Goal: Task Accomplishment & Management: Complete application form

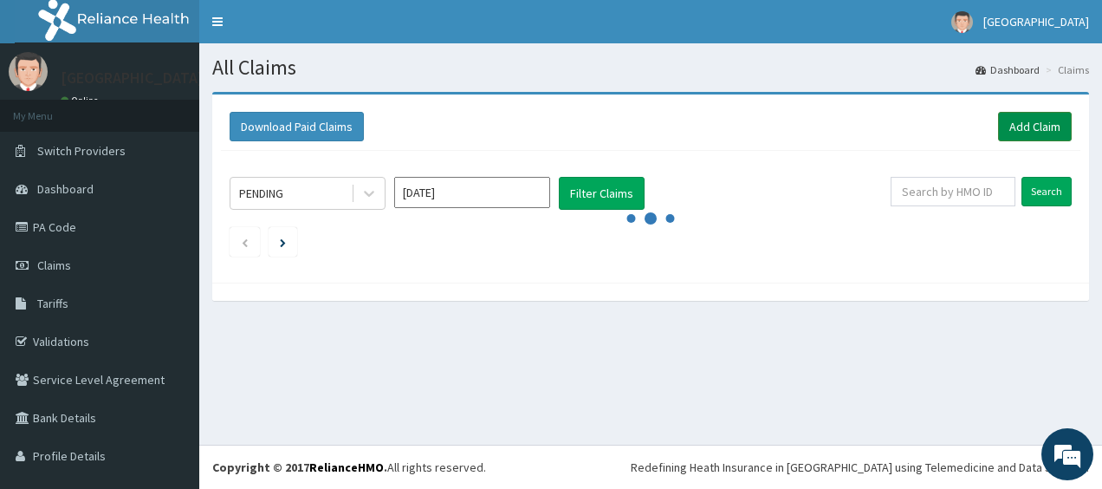
click at [1007, 133] on link "Add Claim" at bounding box center [1035, 126] width 74 height 29
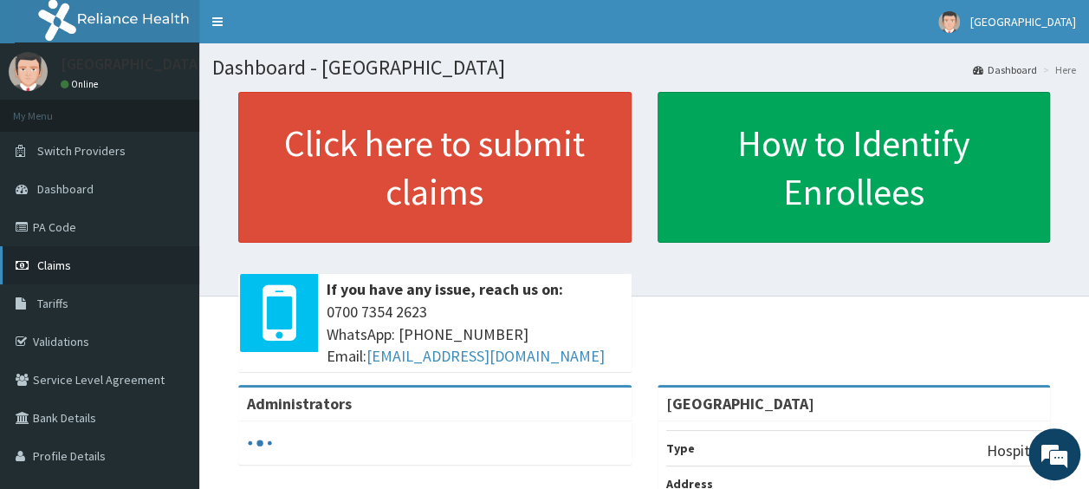
click at [107, 250] on link "Claims" at bounding box center [99, 265] width 199 height 38
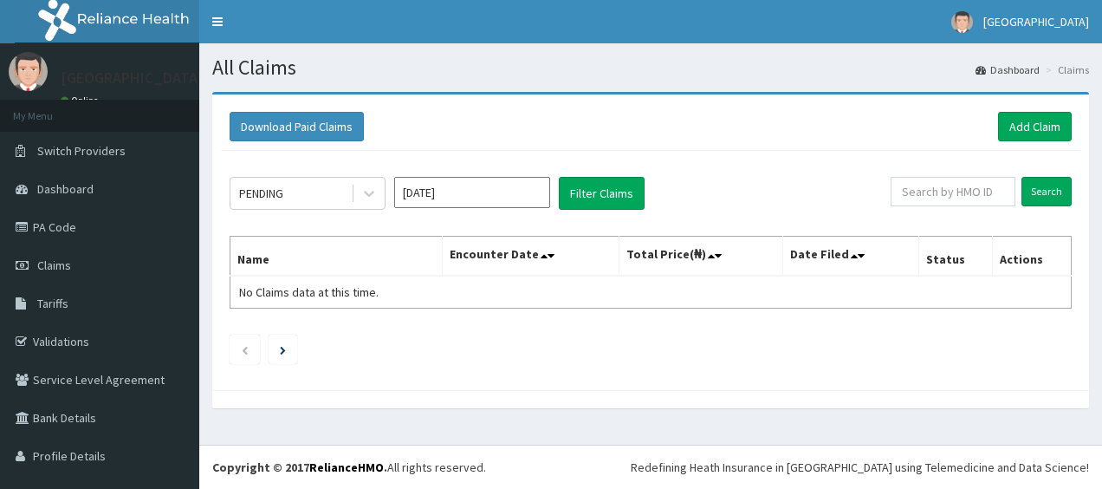
click at [1035, 125] on link "Add Claim" at bounding box center [1035, 126] width 74 height 29
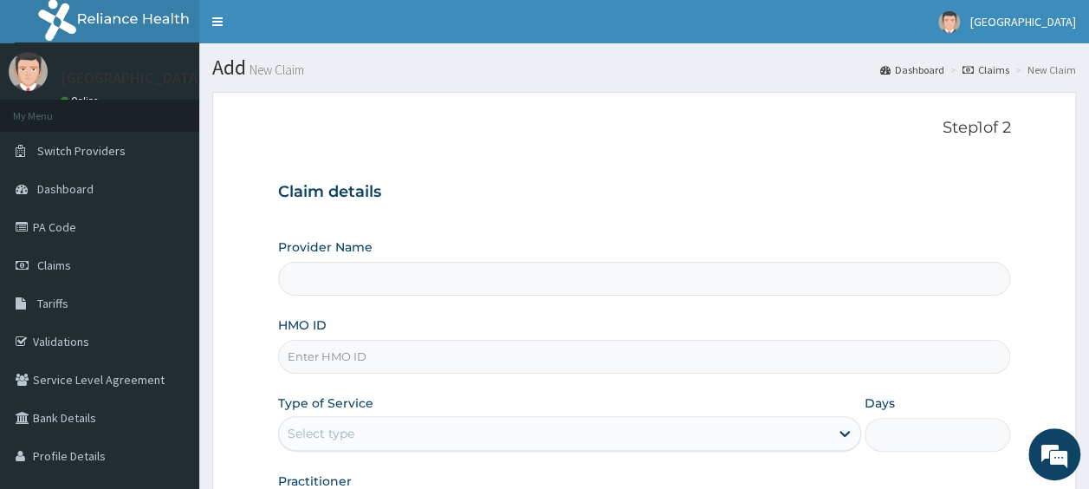
click at [371, 368] on input "HMO ID" at bounding box center [644, 357] width 733 height 34
type input "[GEOGRAPHIC_DATA]"
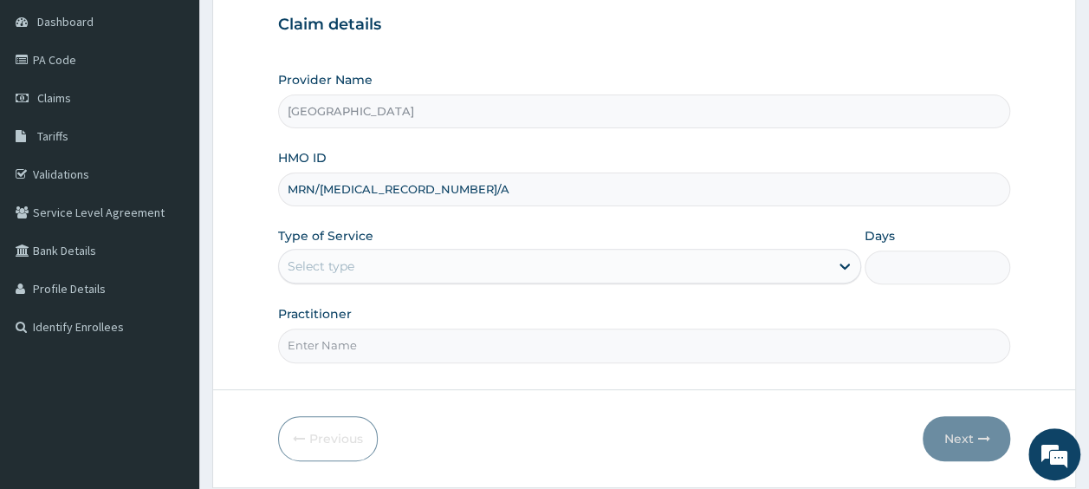
scroll to position [173, 0]
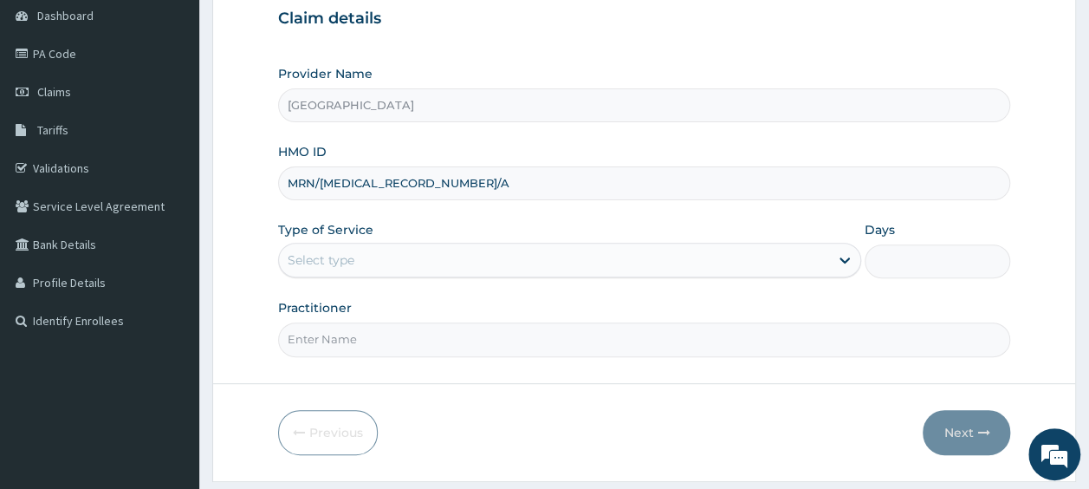
type input "MRN/10001/A"
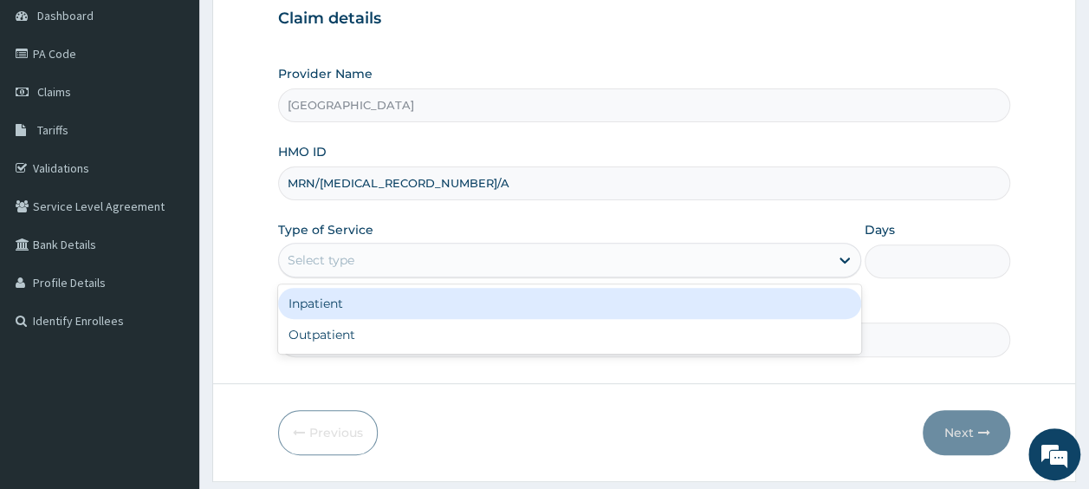
click at [354, 262] on div "Select type" at bounding box center [554, 260] width 550 height 28
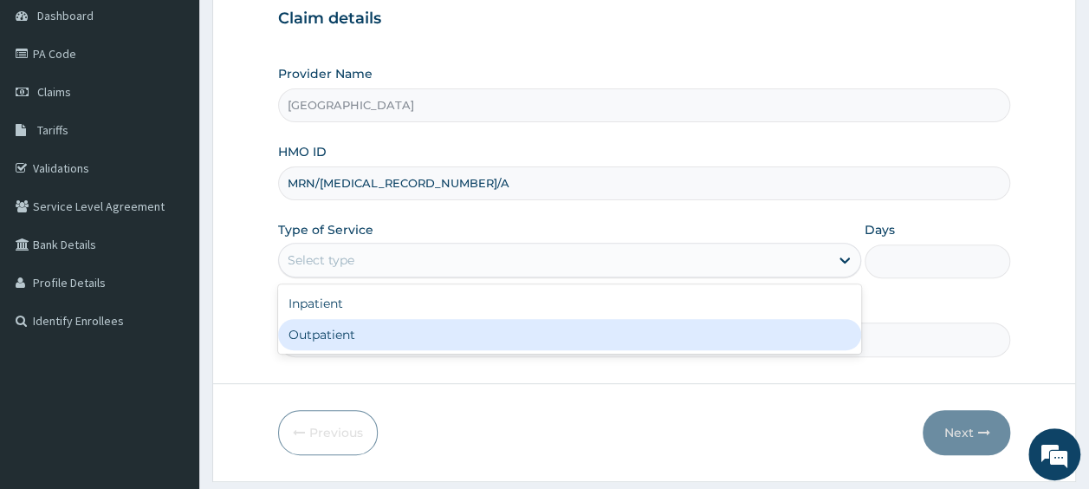
click at [328, 333] on div "Outpatient" at bounding box center [569, 334] width 583 height 31
type input "1"
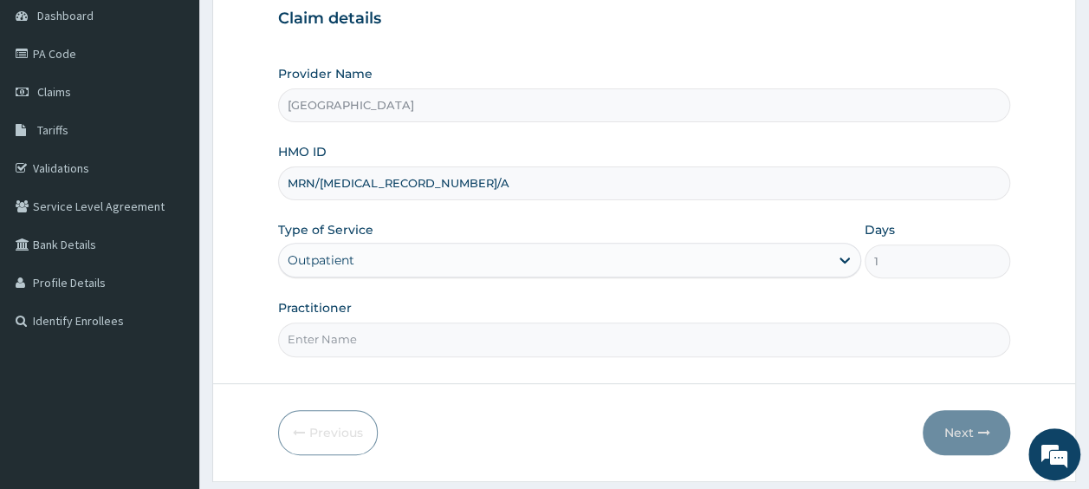
click at [342, 340] on input "Practitioner" at bounding box center [644, 339] width 733 height 34
type input "DR OLAITAN"
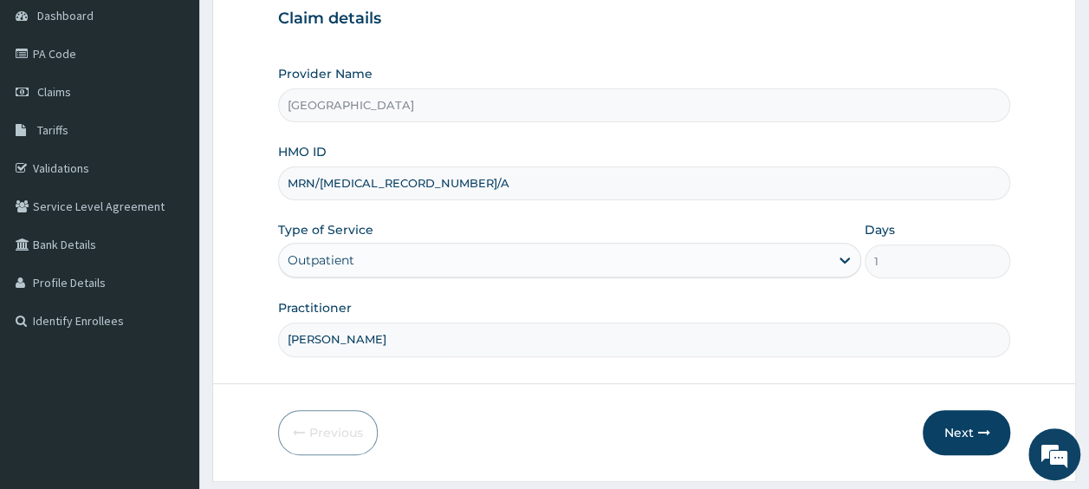
scroll to position [220, 0]
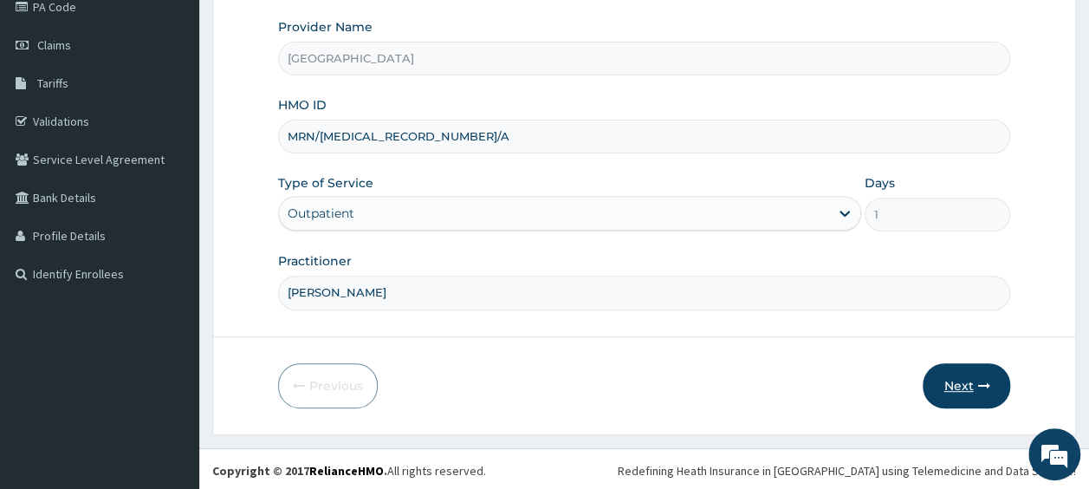
click at [972, 375] on button "Next" at bounding box center [967, 385] width 88 height 45
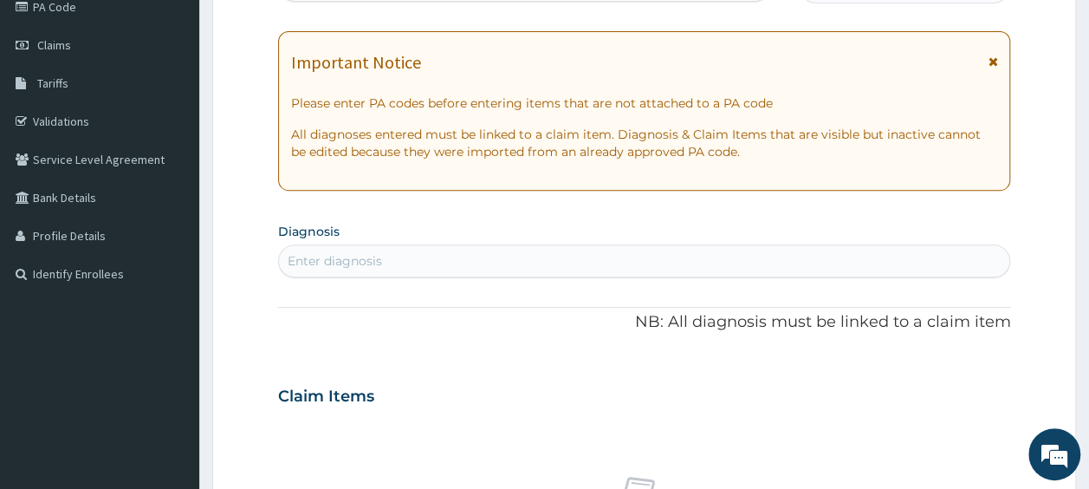
click at [395, 259] on div "Enter diagnosis" at bounding box center [644, 261] width 731 height 28
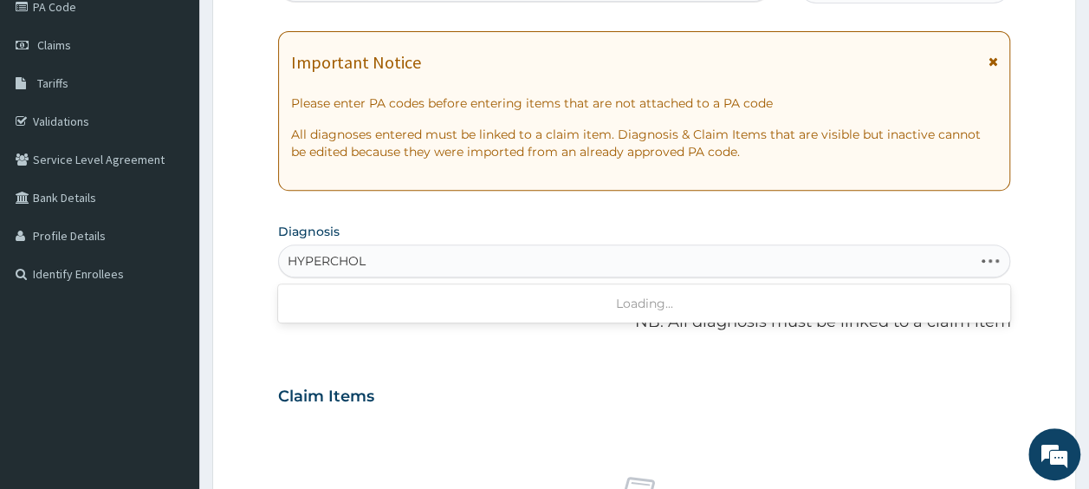
type input "HYPERCHOLE"
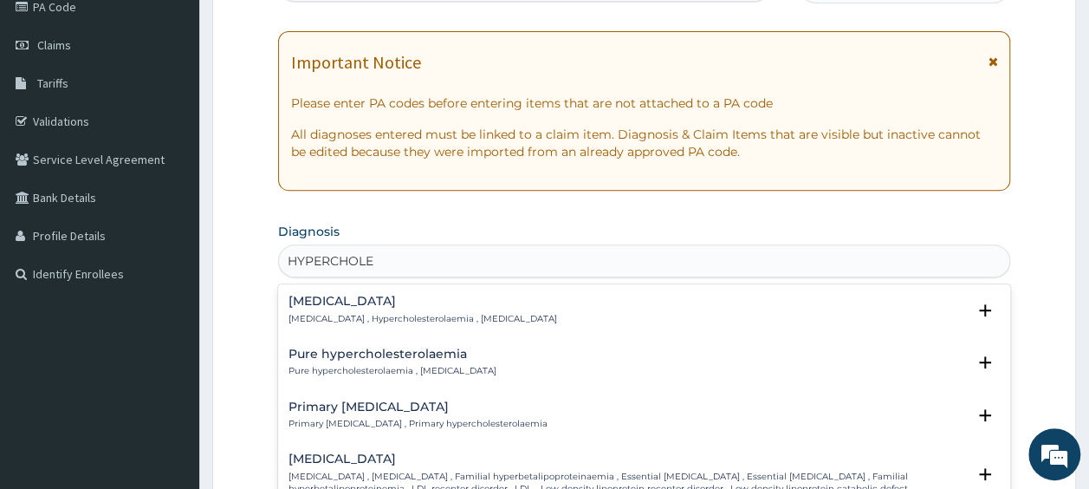
click at [388, 303] on h4 "Hypercholesterolemia" at bounding box center [423, 301] width 269 height 13
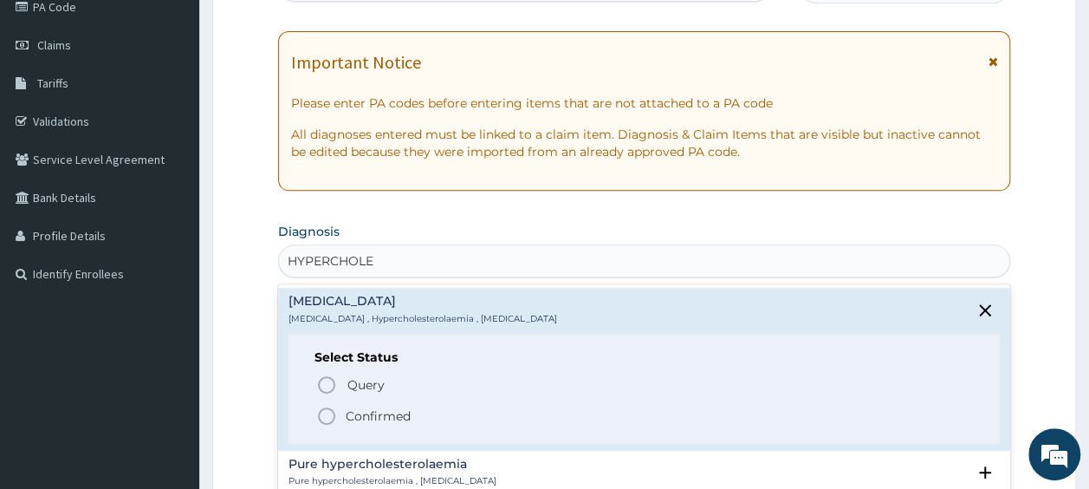
click at [372, 419] on p "Confirmed" at bounding box center [378, 415] width 65 height 17
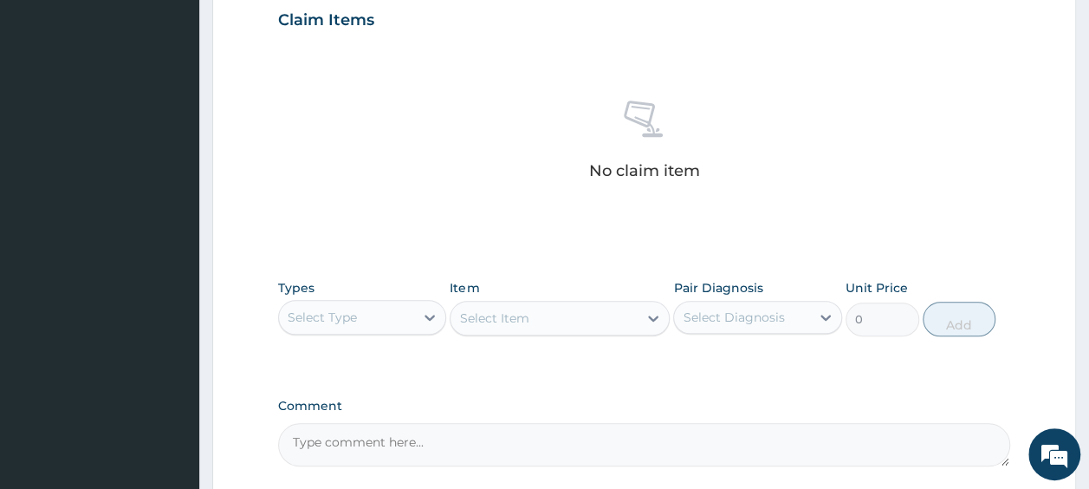
scroll to position [604, 0]
click at [378, 294] on div "Types Select Type" at bounding box center [362, 304] width 169 height 57
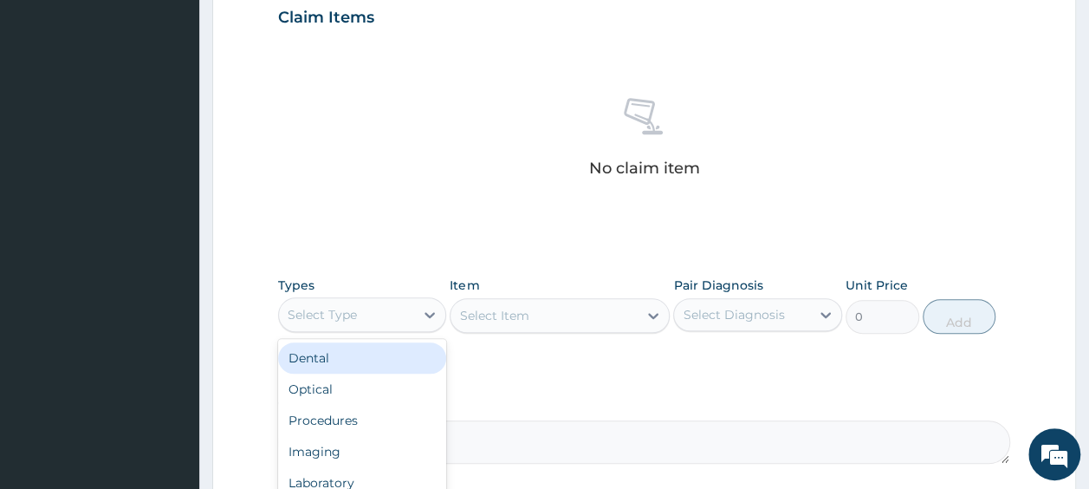
click at [366, 326] on div "Select Type" at bounding box center [347, 315] width 136 height 28
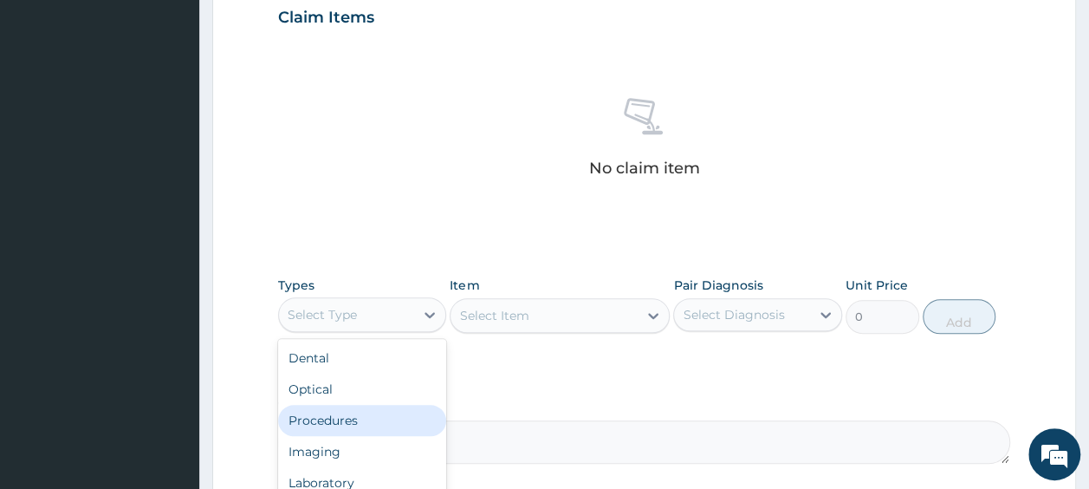
click at [347, 425] on div "Procedures" at bounding box center [362, 420] width 169 height 31
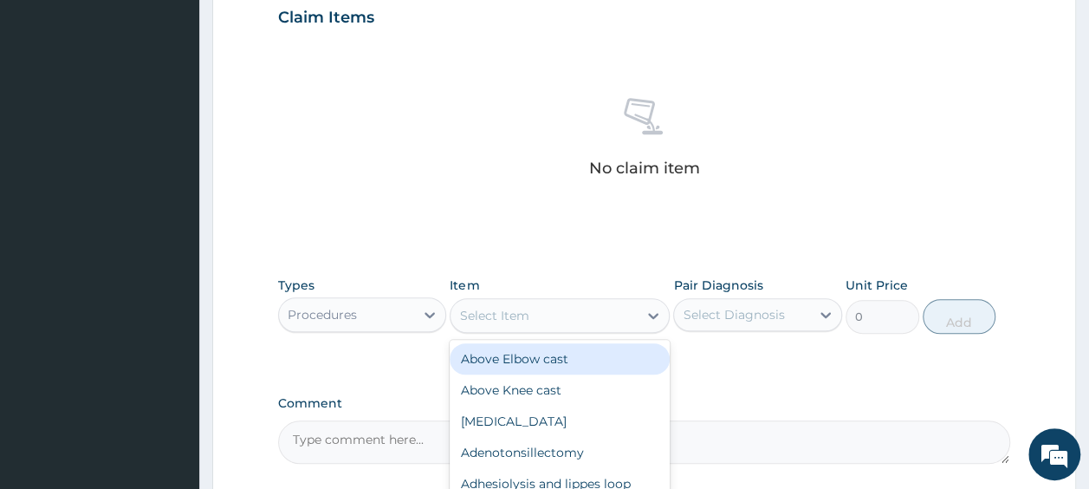
click at [523, 322] on div "Select Item" at bounding box center [544, 316] width 187 height 28
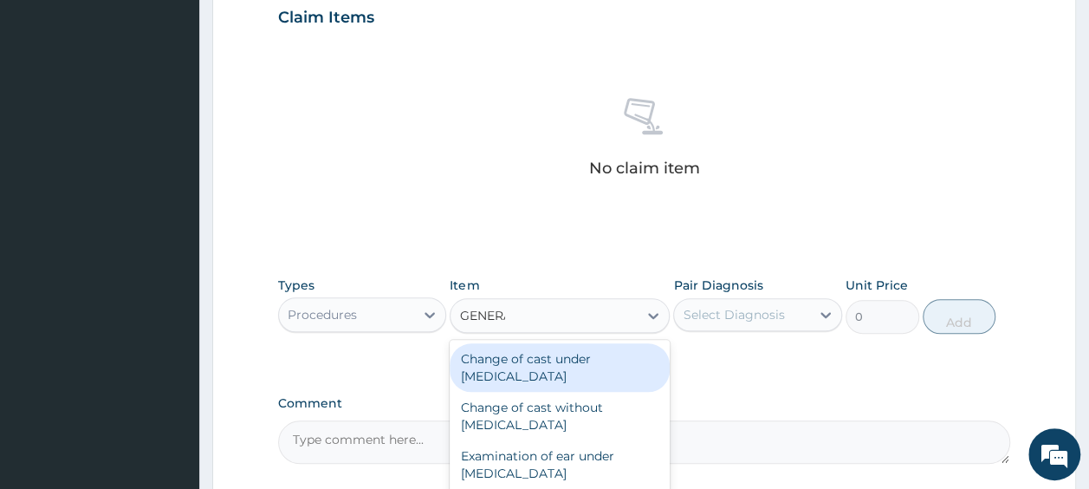
type input "GENERAL"
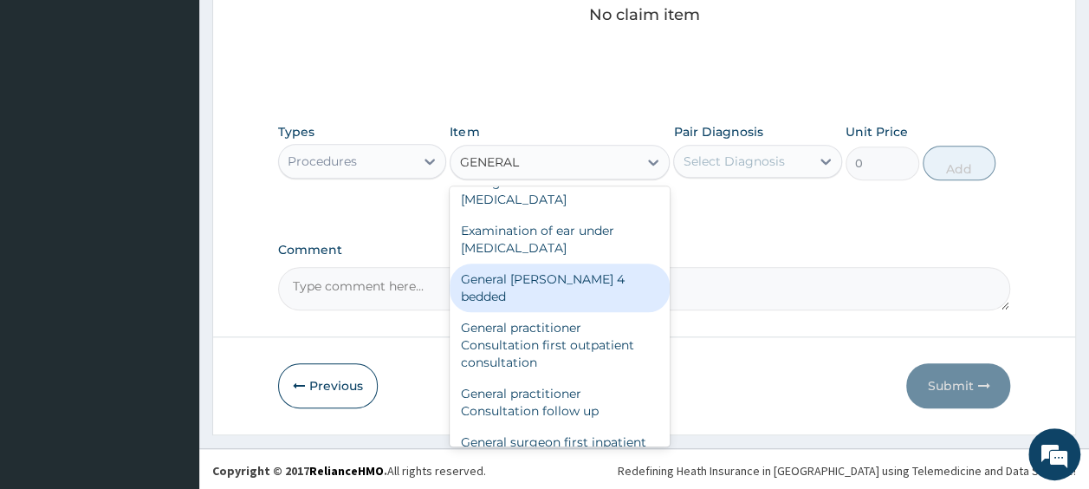
scroll to position [73, 0]
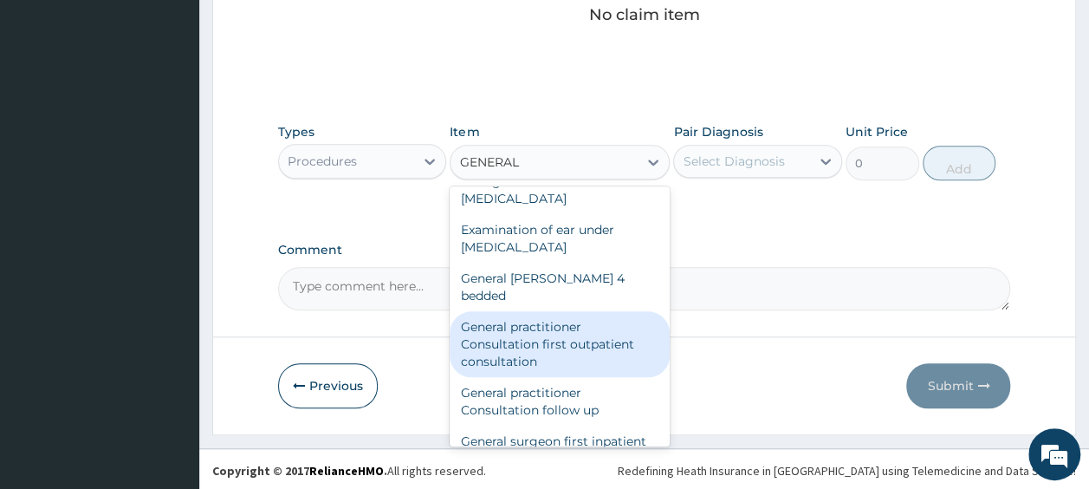
click at [510, 319] on div "General practitioner Consultation first outpatient consultation" at bounding box center [560, 344] width 220 height 66
type input "3547.5"
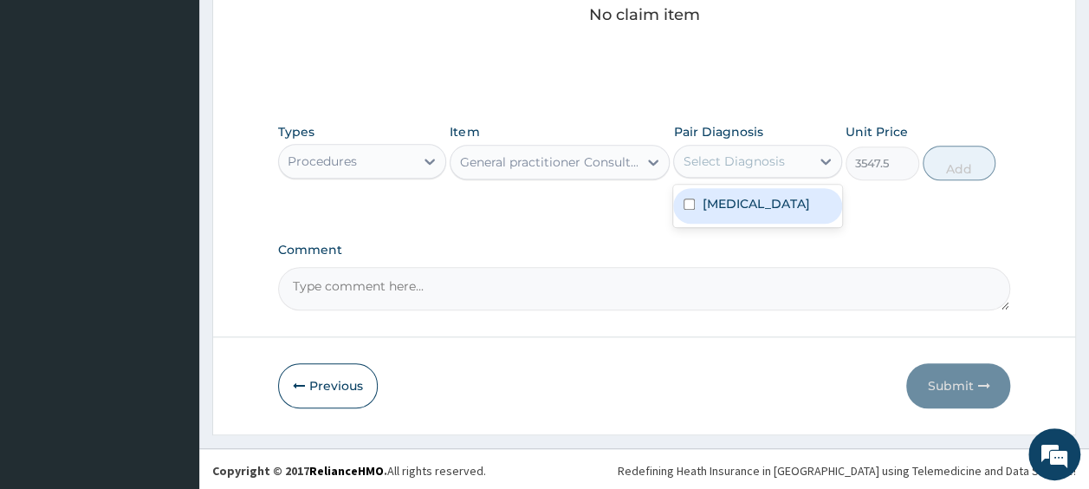
click at [711, 169] on div "Select Diagnosis" at bounding box center [742, 161] width 136 height 28
click at [710, 199] on label "Hypercholesterolemia" at bounding box center [755, 203] width 107 height 17
checkbox input "true"
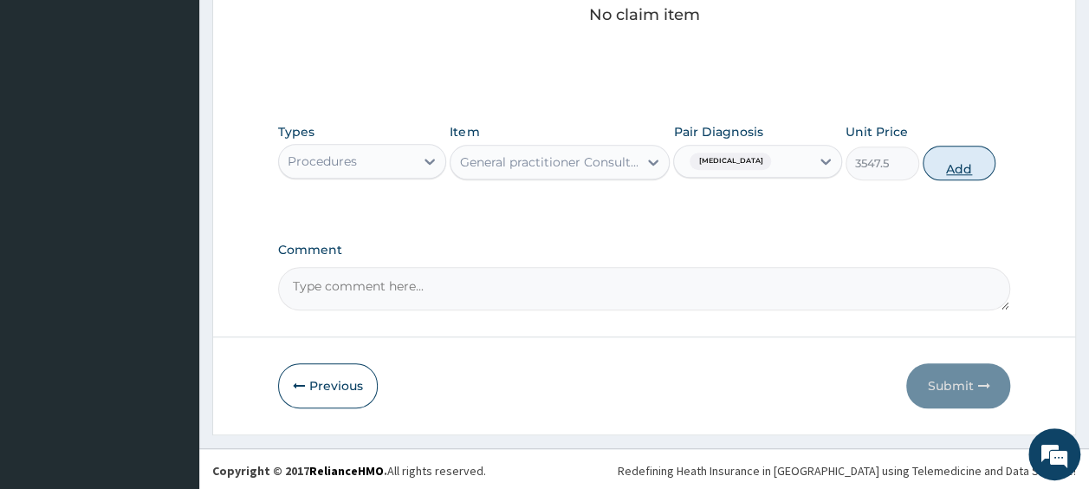
click at [963, 163] on button "Add" at bounding box center [960, 163] width 74 height 35
type input "0"
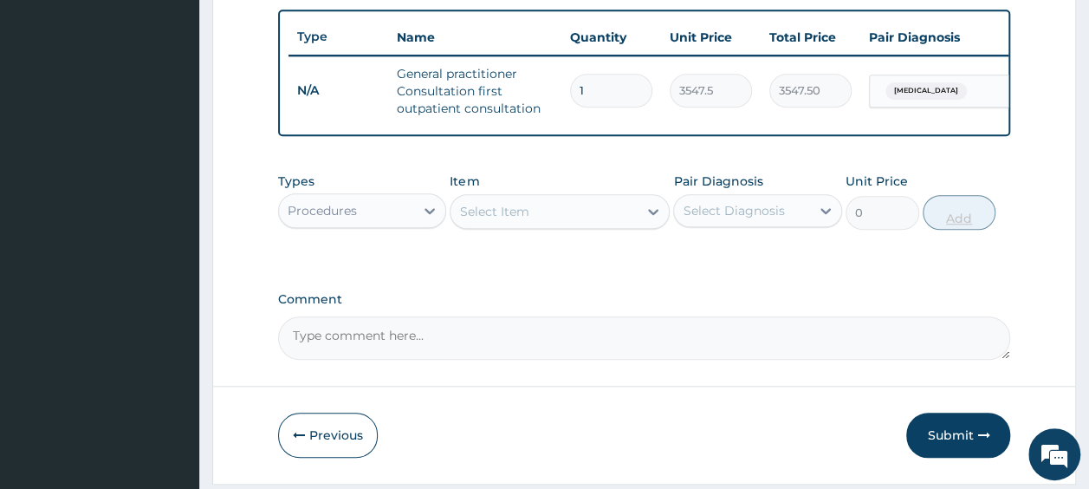
scroll to position [698, 0]
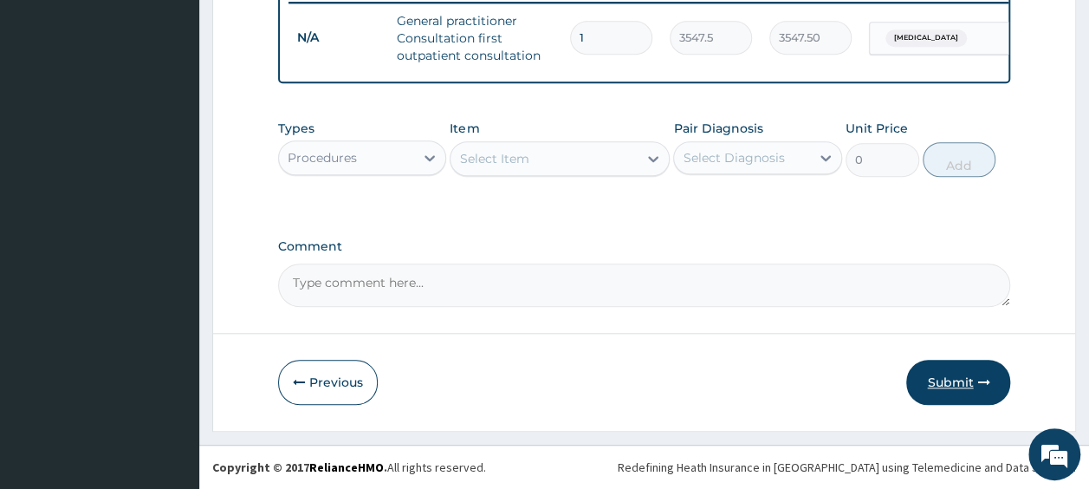
click at [970, 386] on button "Submit" at bounding box center [958, 382] width 104 height 45
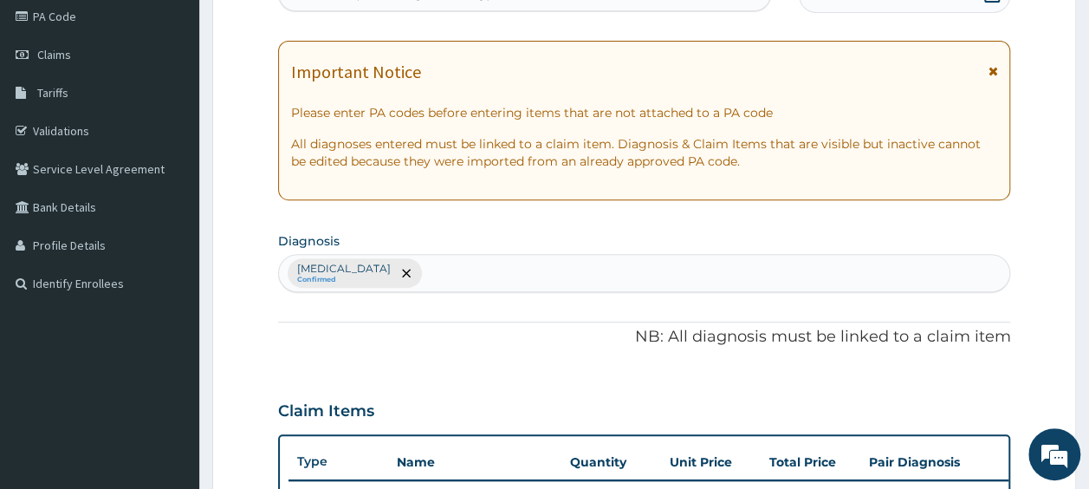
scroll to position [0, 0]
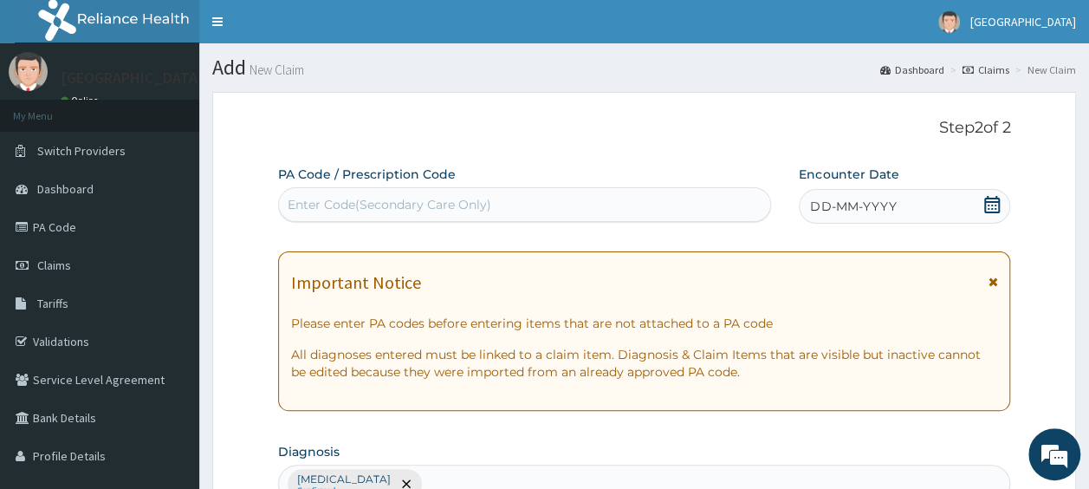
click at [1004, 204] on div "DD-MM-YYYY" at bounding box center [904, 206] width 211 height 35
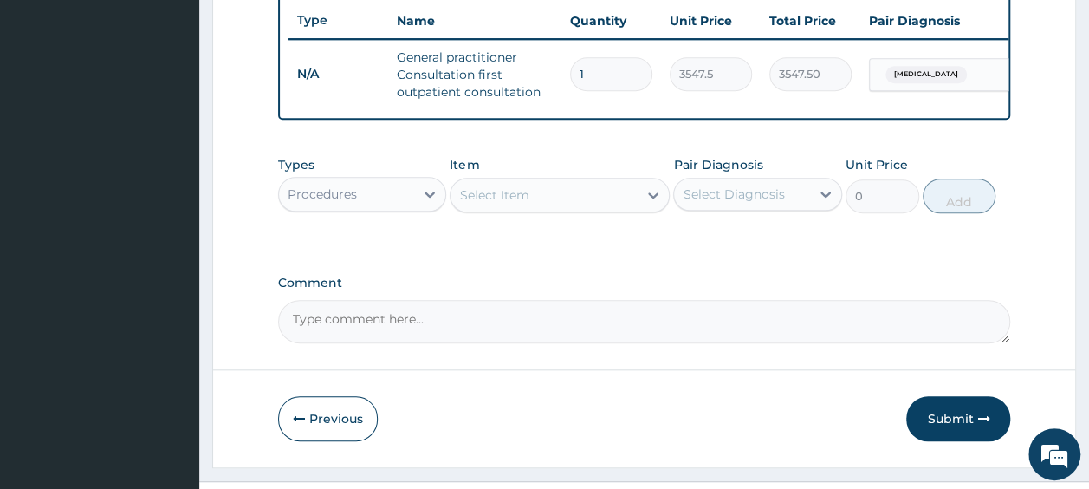
scroll to position [698, 0]
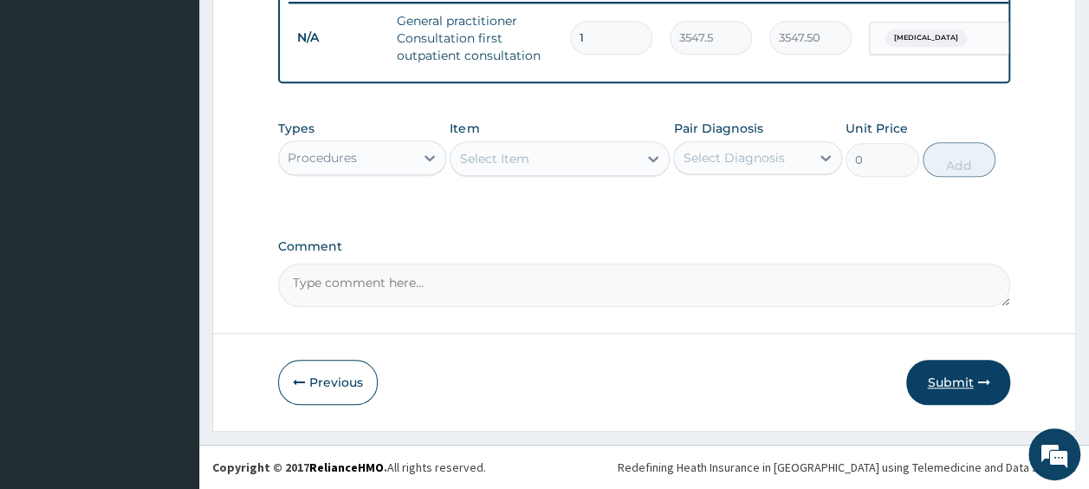
click at [946, 383] on button "Submit" at bounding box center [958, 382] width 104 height 45
